Goal: Go to known website: Access a specific website the user already knows

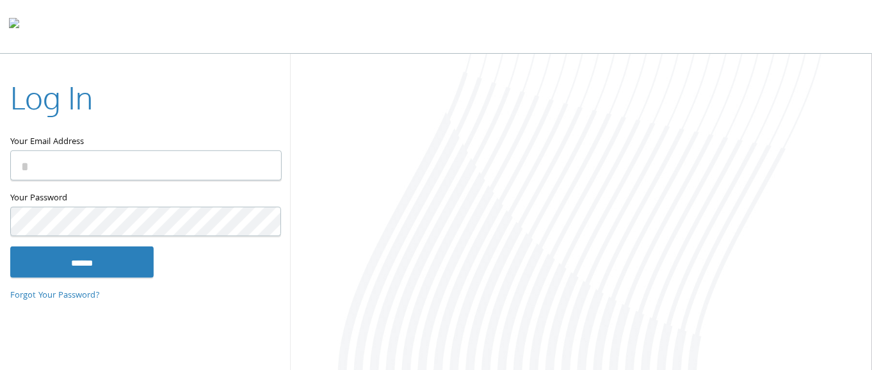
type input "**********"
click at [645, 24] on div at bounding box center [436, 27] width 872 height 54
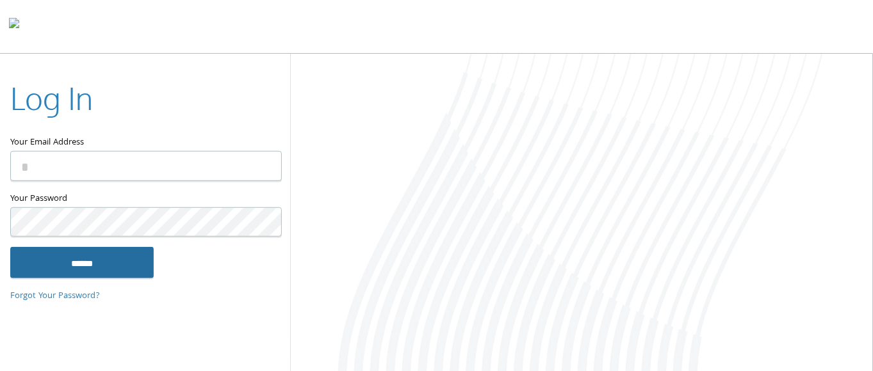
type input "**********"
click at [66, 268] on input "******" at bounding box center [81, 262] width 143 height 31
